Goal: Use online tool/utility: Utilize a website feature to perform a specific function

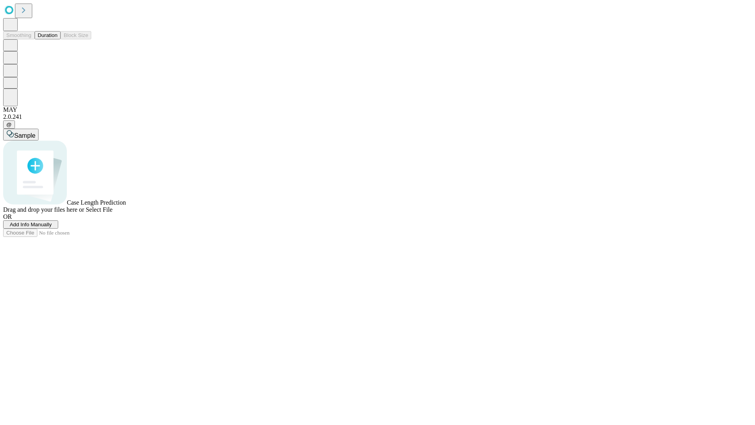
click at [57, 39] on button "Duration" at bounding box center [48, 35] width 26 height 8
click at [35, 132] on span "Sample" at bounding box center [24, 135] width 21 height 7
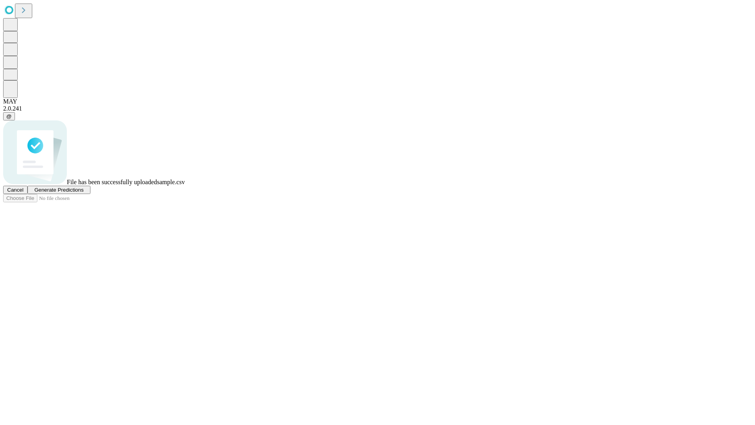
click at [83, 193] on span "Generate Predictions" at bounding box center [58, 190] width 49 height 6
